Goal: Use online tool/utility: Utilize a website feature to perform a specific function

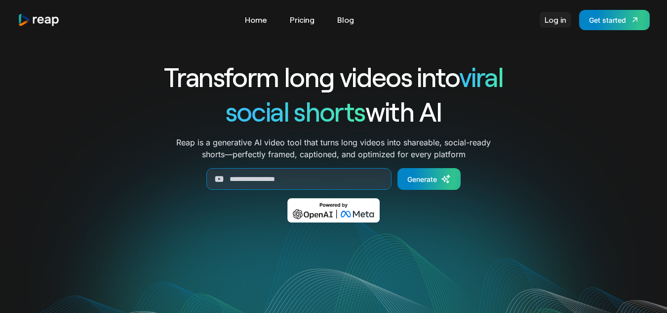
click at [554, 22] on link "Log in" at bounding box center [556, 20] width 32 height 16
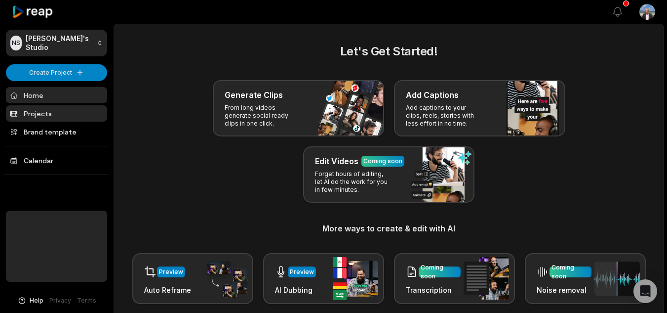
click at [50, 110] on link "Projects" at bounding box center [56, 113] width 101 height 16
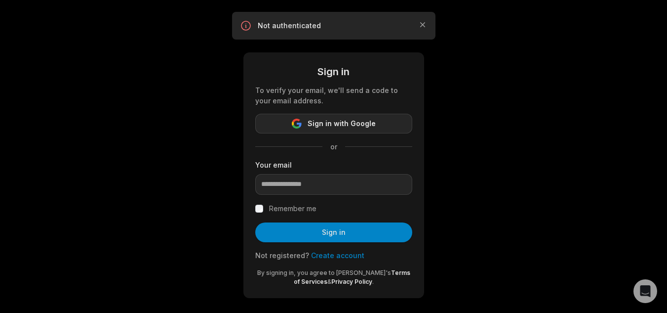
click at [348, 125] on span "Sign in with Google" at bounding box center [342, 124] width 68 height 12
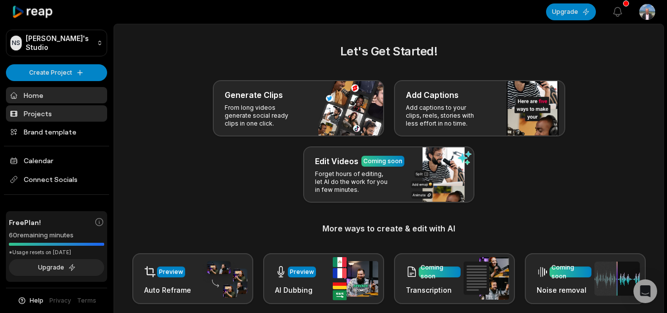
click at [62, 115] on link "Projects" at bounding box center [56, 113] width 101 height 16
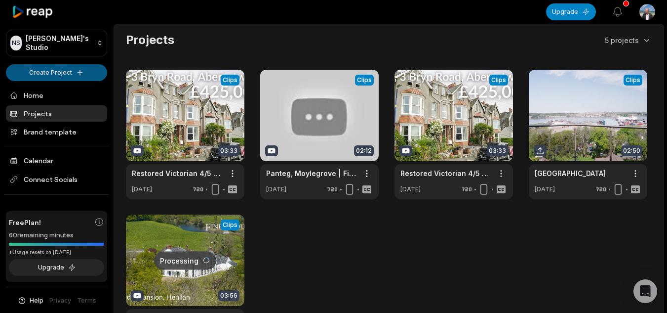
click at [46, 75] on html "NS Nigel's Studio Create Project Home Projects Brand template Calendar Connect …" at bounding box center [333, 156] width 667 height 313
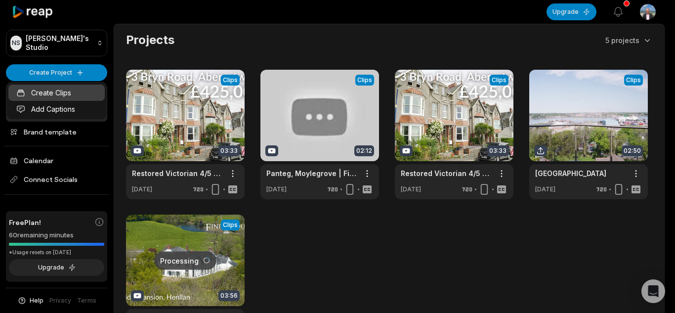
click at [76, 92] on link "Create Clips" at bounding box center [56, 92] width 96 height 16
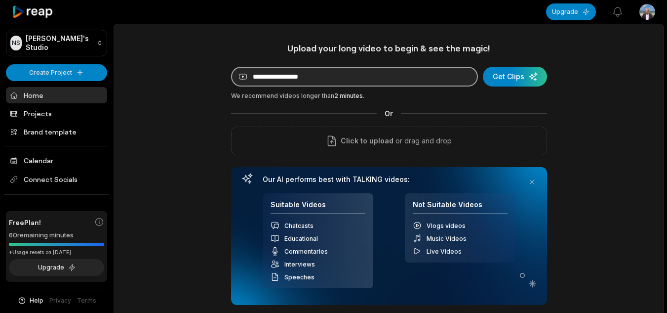
click at [357, 74] on input at bounding box center [354, 77] width 247 height 20
paste input "**********"
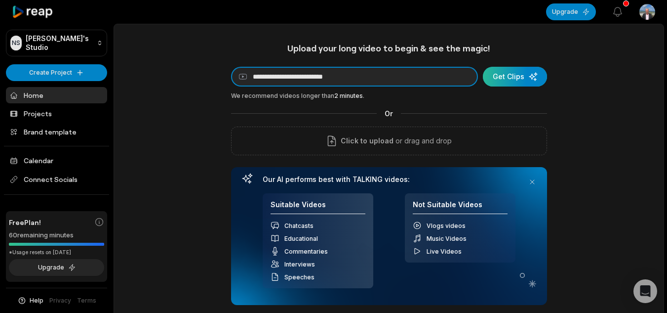
type input "**********"
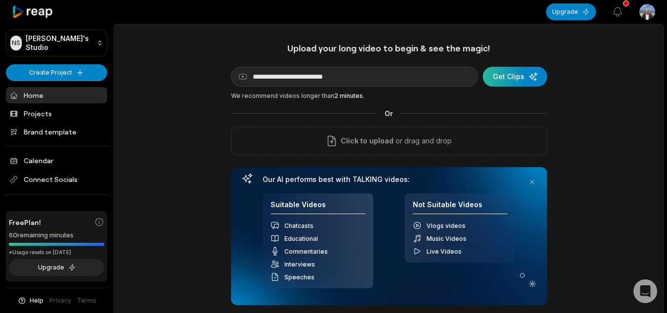
click at [531, 68] on div "submit" at bounding box center [515, 77] width 64 height 20
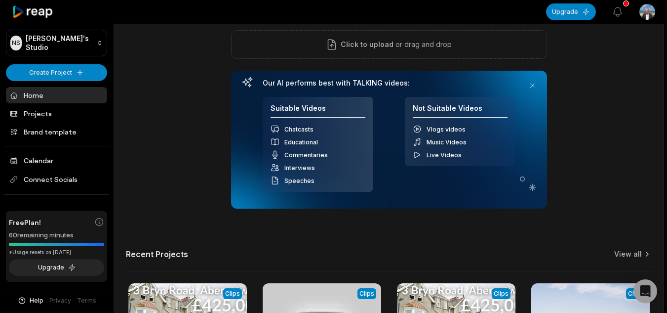
scroll to position [99, 0]
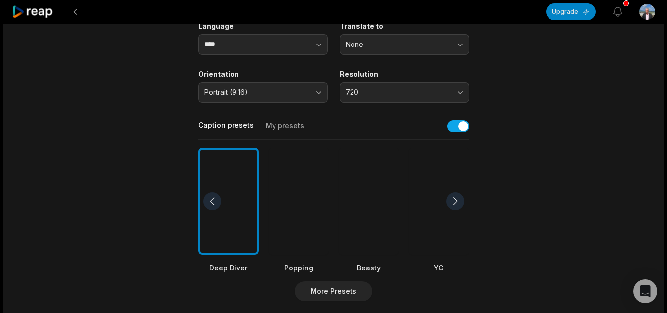
scroll to position [148, 0]
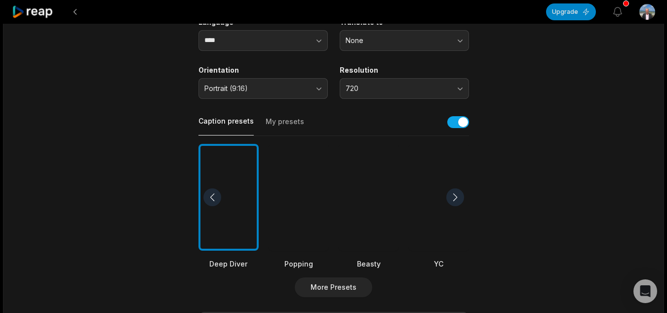
click at [434, 219] on div at bounding box center [439, 197] width 60 height 107
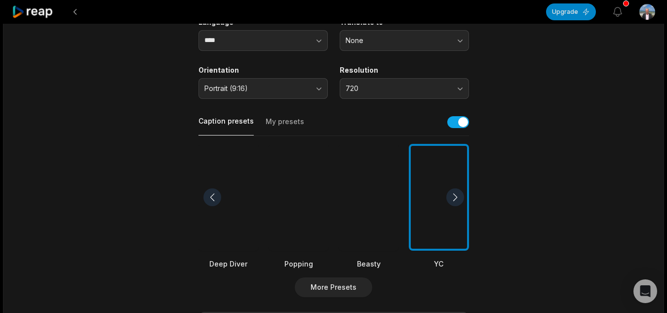
click at [457, 193] on div at bounding box center [455, 197] width 18 height 18
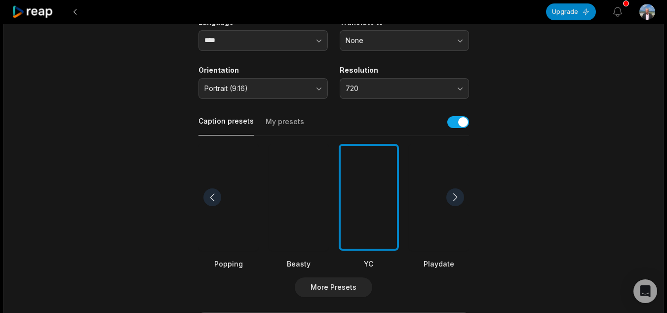
click at [457, 193] on div at bounding box center [455, 197] width 18 height 18
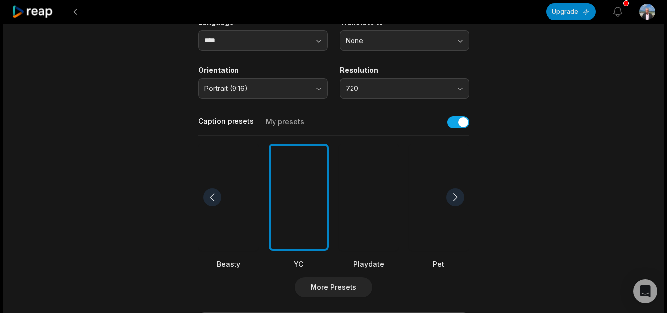
click at [457, 193] on div at bounding box center [455, 197] width 18 height 18
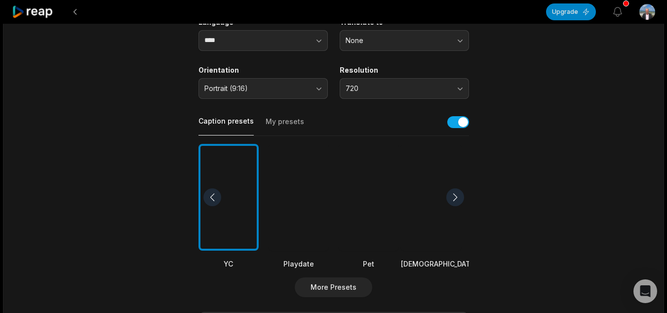
drag, startPoint x: 457, startPoint y: 193, endPoint x: 72, endPoint y: 146, distance: 388.1
click at [72, 146] on div "03:11 Gorsfraith, Boncath, Pembrokeshire | Fine and Country West Wales Get Clip…" at bounding box center [333, 221] width 661 height 690
click at [458, 197] on div at bounding box center [455, 197] width 18 height 18
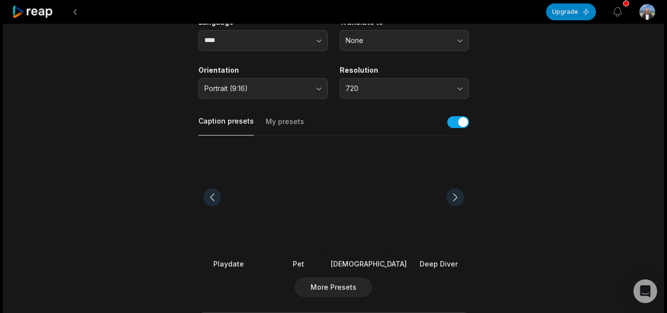
click at [457, 197] on div at bounding box center [455, 197] width 18 height 18
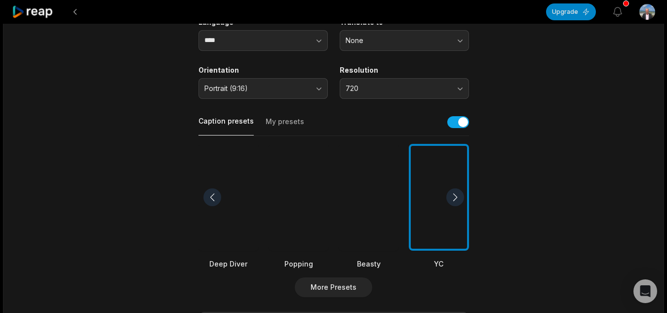
click at [457, 197] on div at bounding box center [455, 197] width 18 height 18
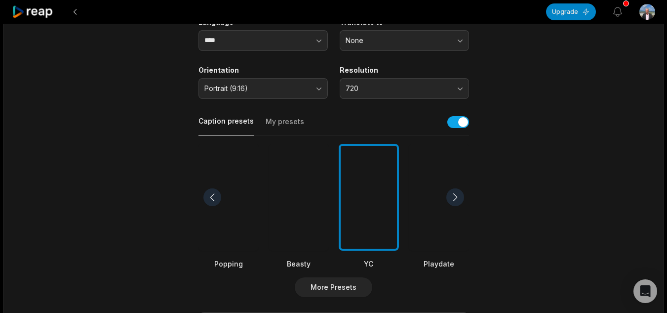
click at [457, 197] on div at bounding box center [455, 197] width 18 height 18
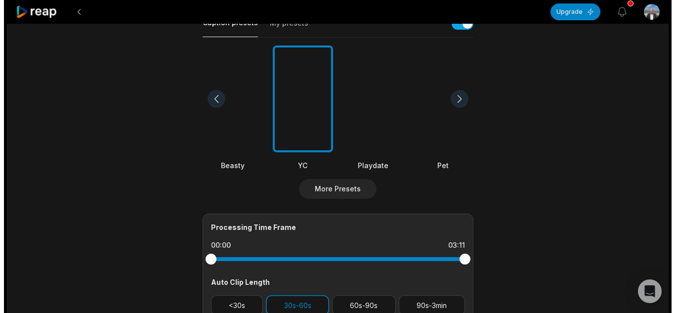
scroll to position [247, 0]
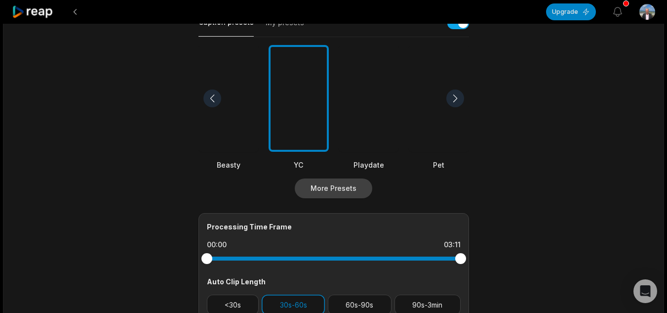
click at [340, 189] on button "More Presets" at bounding box center [334, 188] width 78 height 20
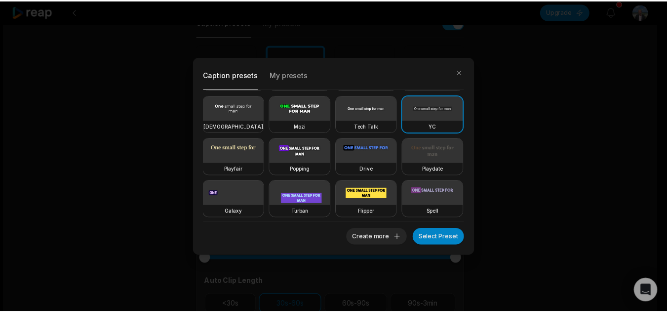
scroll to position [43, 0]
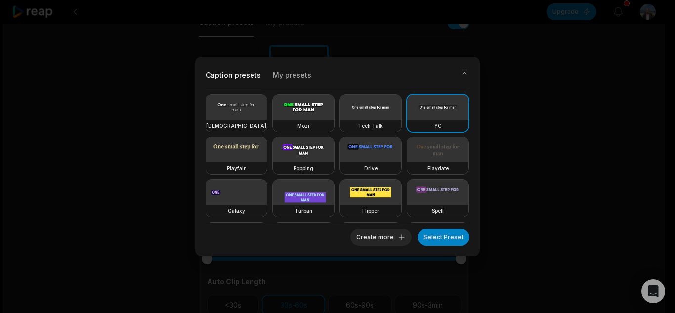
click at [267, 151] on video at bounding box center [235, 149] width 61 height 25
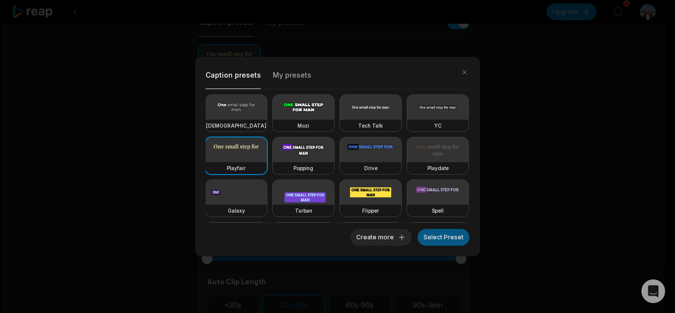
click at [437, 237] on button "Select Preset" at bounding box center [443, 237] width 52 height 17
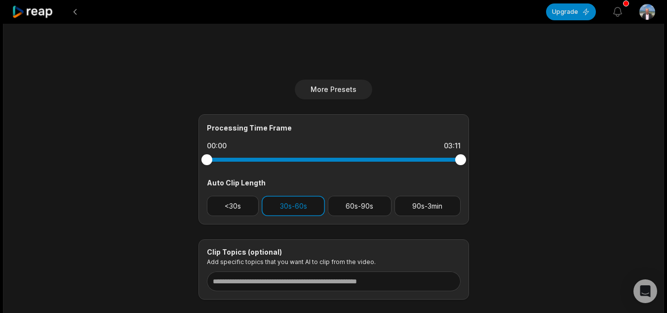
scroll to position [404, 0]
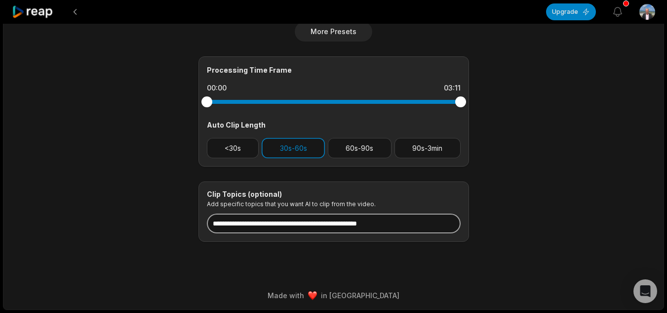
click at [401, 225] on input at bounding box center [334, 223] width 254 height 20
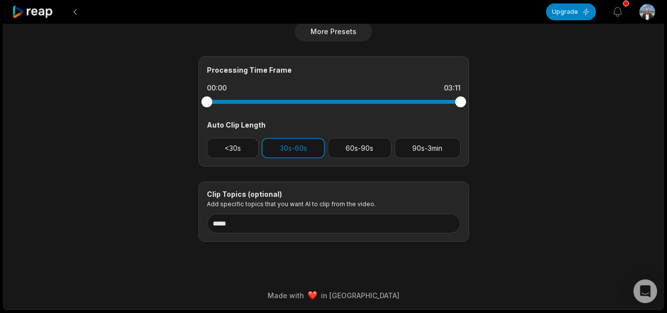
click at [448, 213] on div "Clip Topics (optional) Add specific topics that you want AI to clip from the vi…" at bounding box center [334, 211] width 271 height 61
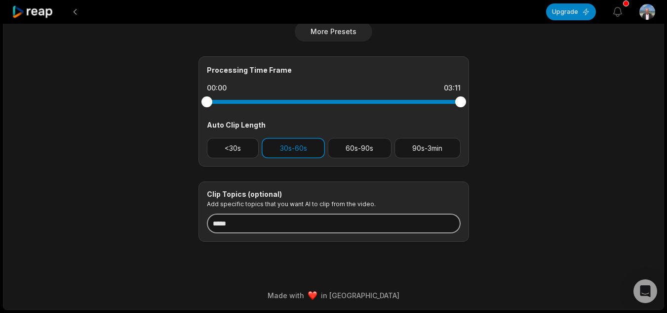
click at [442, 226] on input "*****" at bounding box center [334, 223] width 254 height 20
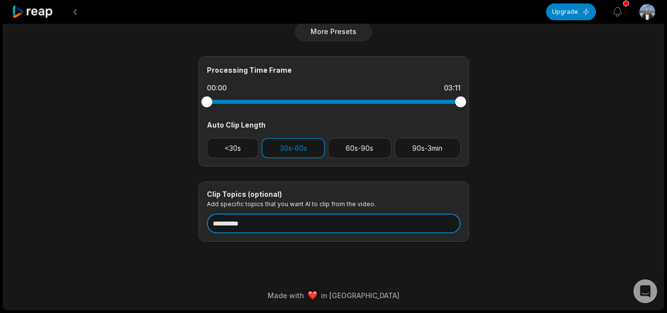
type input "**********"
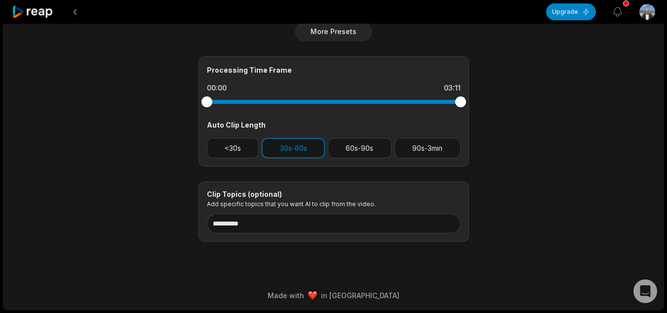
drag, startPoint x: 557, startPoint y: 178, endPoint x: 563, endPoint y: 178, distance: 6.4
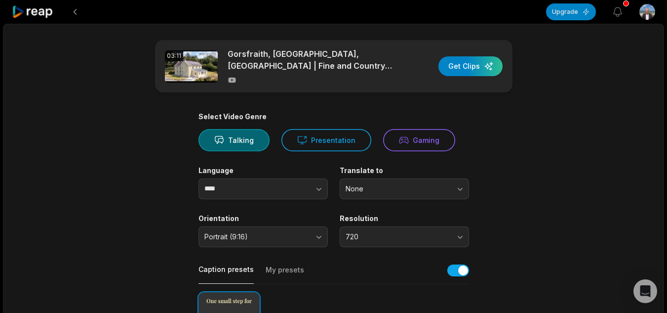
scroll to position [49, 0]
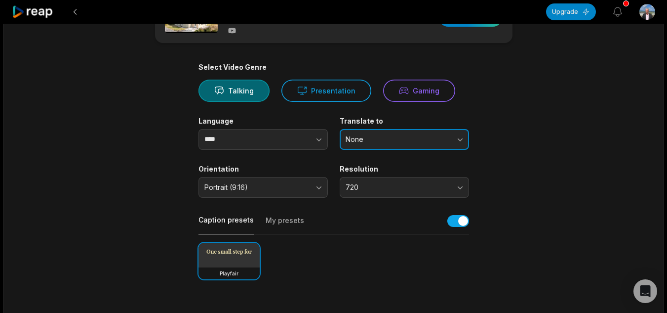
click at [467, 140] on button "None" at bounding box center [404, 139] width 129 height 21
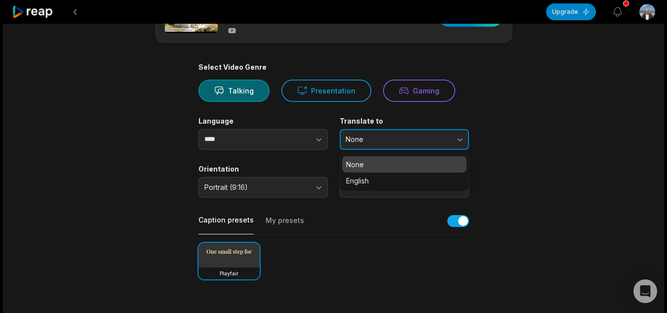
click at [465, 140] on button "None" at bounding box center [404, 139] width 129 height 21
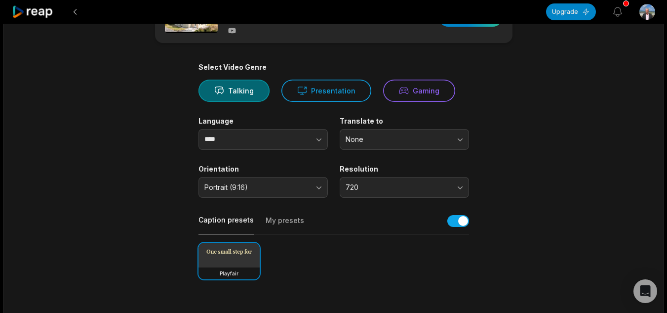
click at [572, 159] on main "**********" at bounding box center [334, 293] width 478 height 605
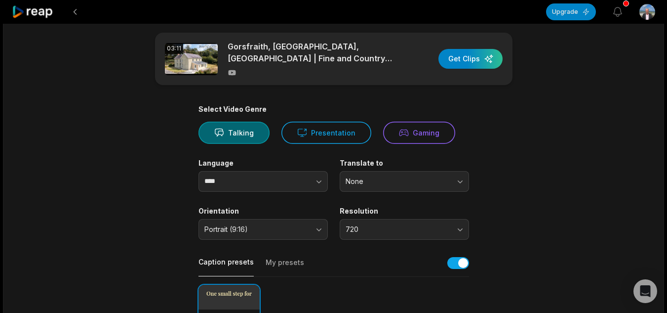
scroll to position [0, 0]
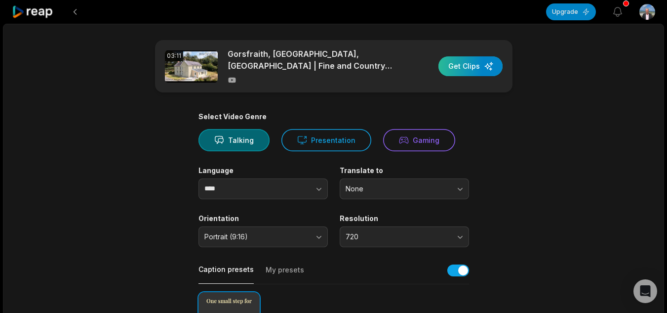
click at [462, 70] on div "button" at bounding box center [471, 66] width 64 height 20
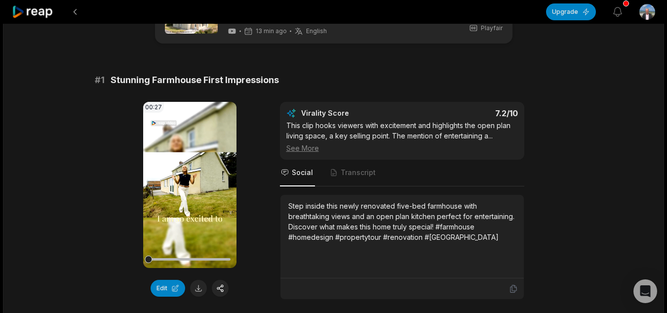
scroll to position [99, 0]
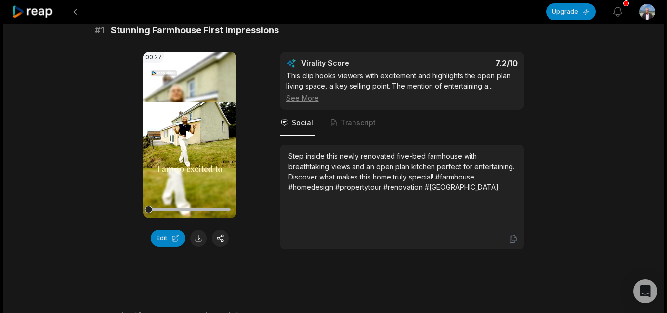
click at [187, 134] on icon at bounding box center [189, 134] width 7 height 8
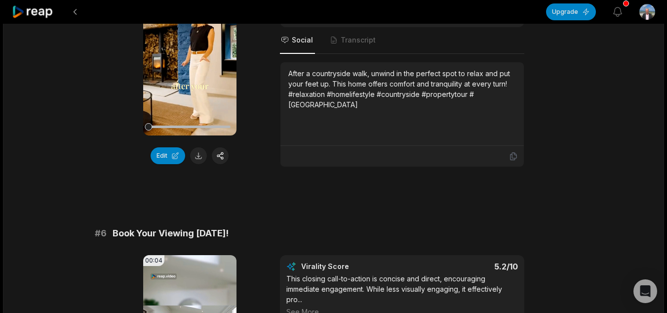
scroll to position [1185, 0]
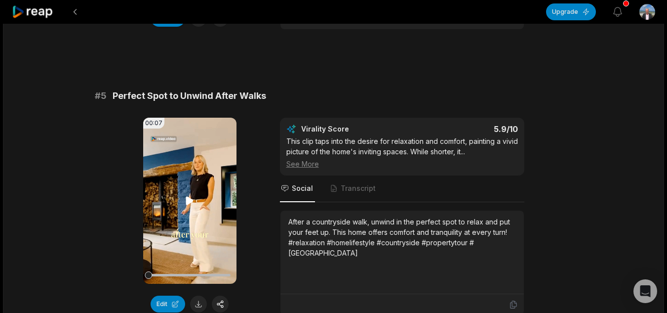
click at [181, 224] on video "Your browser does not support mp4 format." at bounding box center [189, 201] width 93 height 166
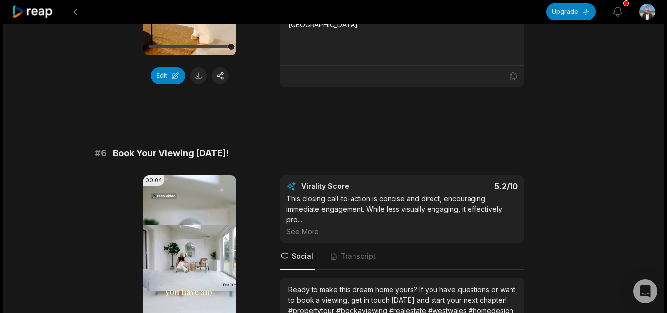
scroll to position [1531, 0]
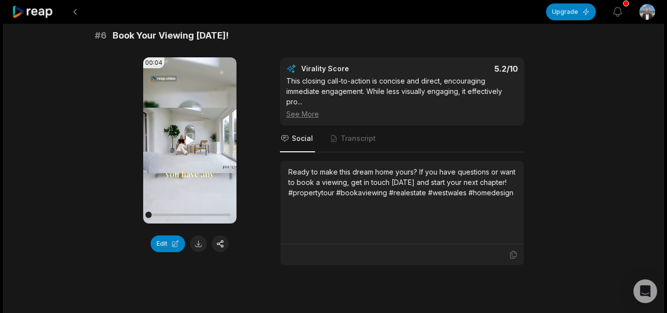
click at [187, 144] on icon at bounding box center [189, 140] width 7 height 8
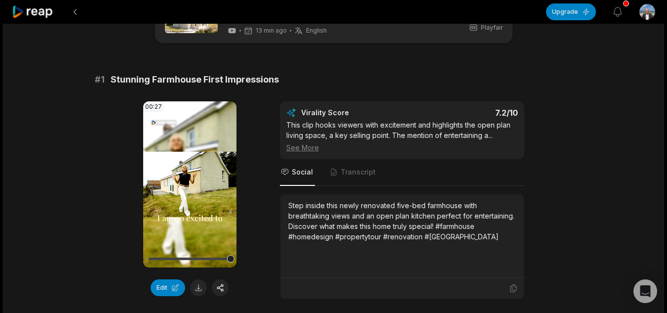
scroll to position [0, 0]
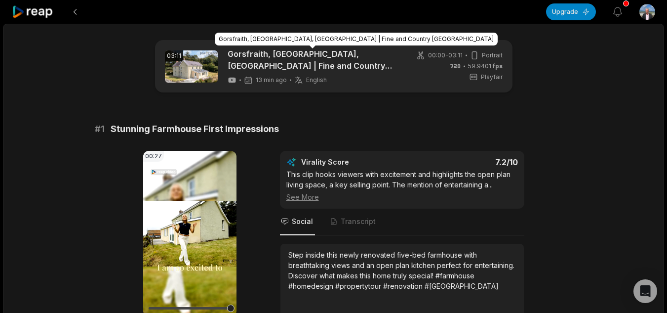
click at [244, 55] on link "Gorsfraith, Boncath, Pembrokeshire | Fine and Country West Wales" at bounding box center [313, 60] width 170 height 24
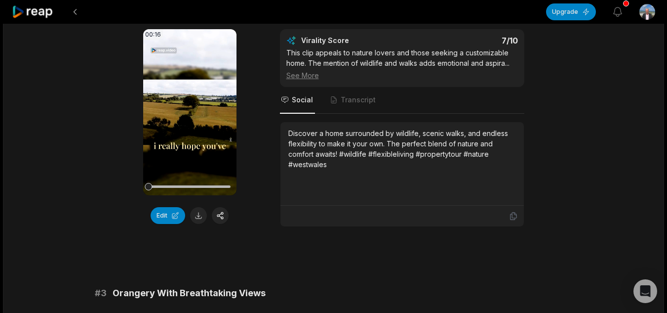
scroll to position [395, 0]
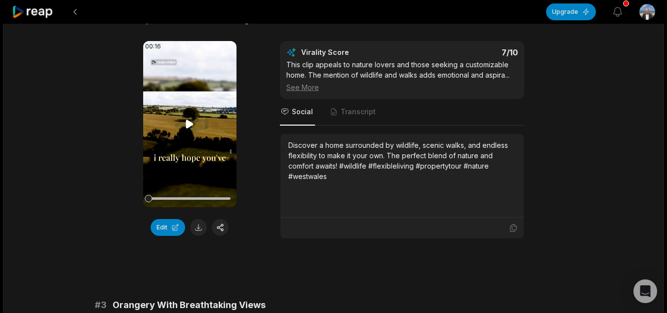
click at [177, 123] on video "Your browser does not support mp4 format." at bounding box center [189, 124] width 93 height 166
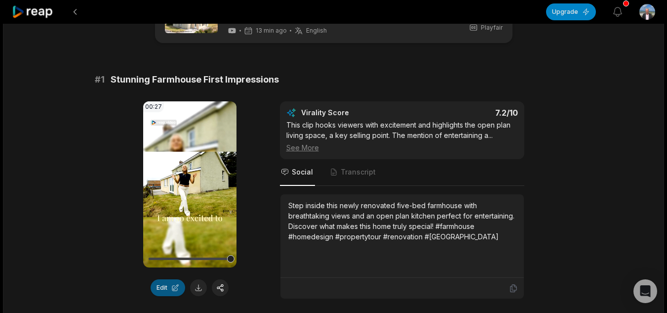
scroll to position [296, 0]
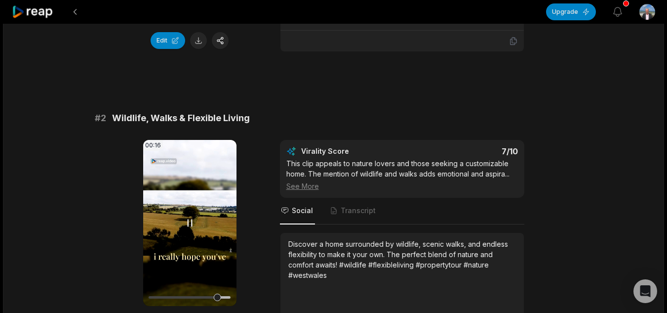
click at [186, 219] on icon at bounding box center [190, 223] width 12 height 12
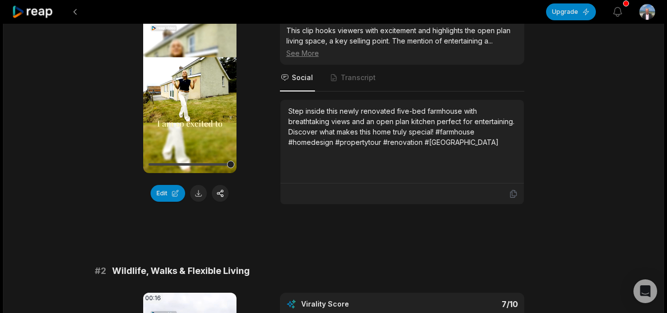
scroll to position [99, 0]
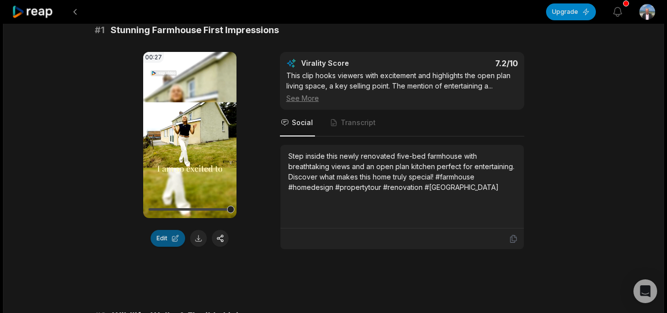
click at [171, 232] on button "Edit" at bounding box center [168, 238] width 35 height 17
